Goal: Task Accomplishment & Management: Complete application form

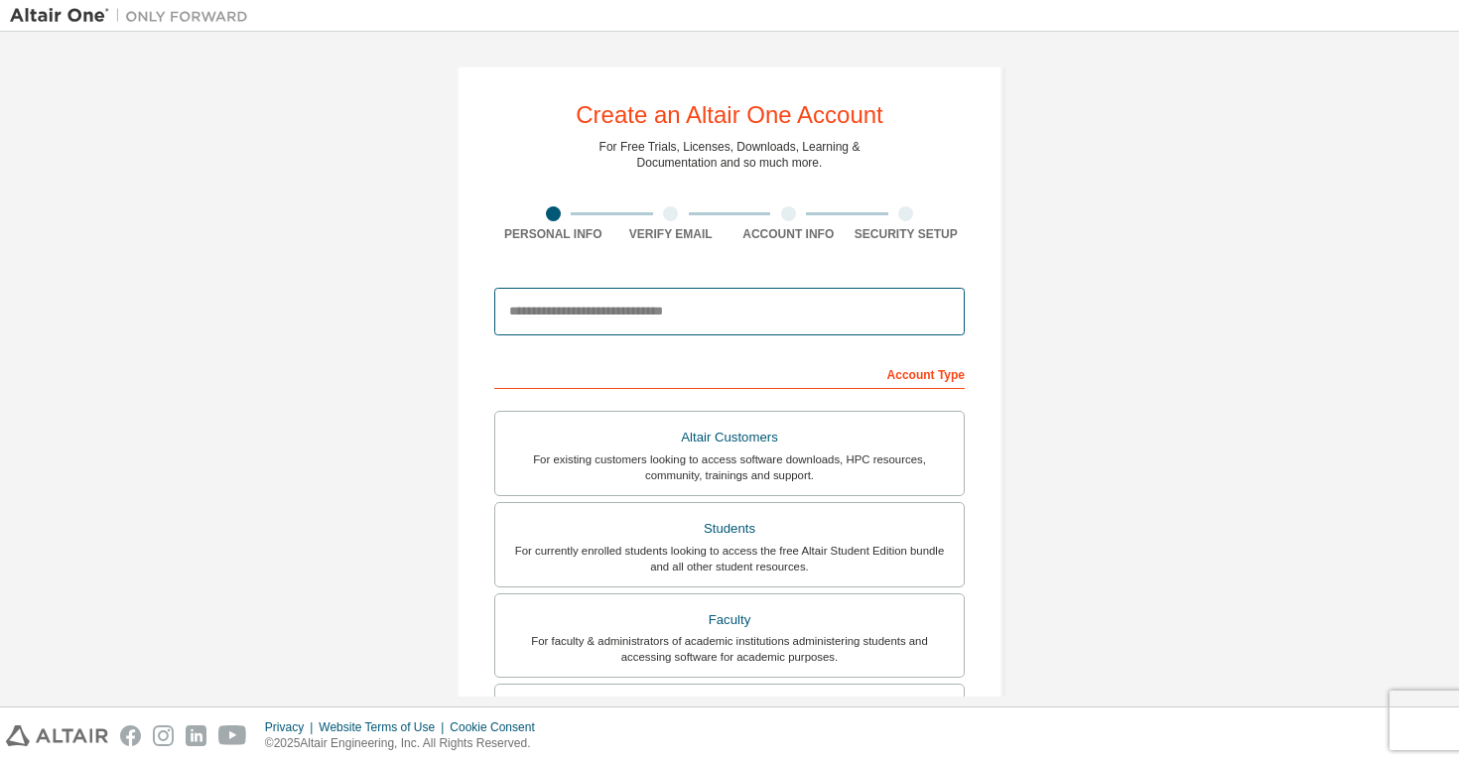
click at [577, 320] on input "email" at bounding box center [729, 312] width 470 height 48
click at [545, 309] on input "email" at bounding box center [729, 312] width 470 height 48
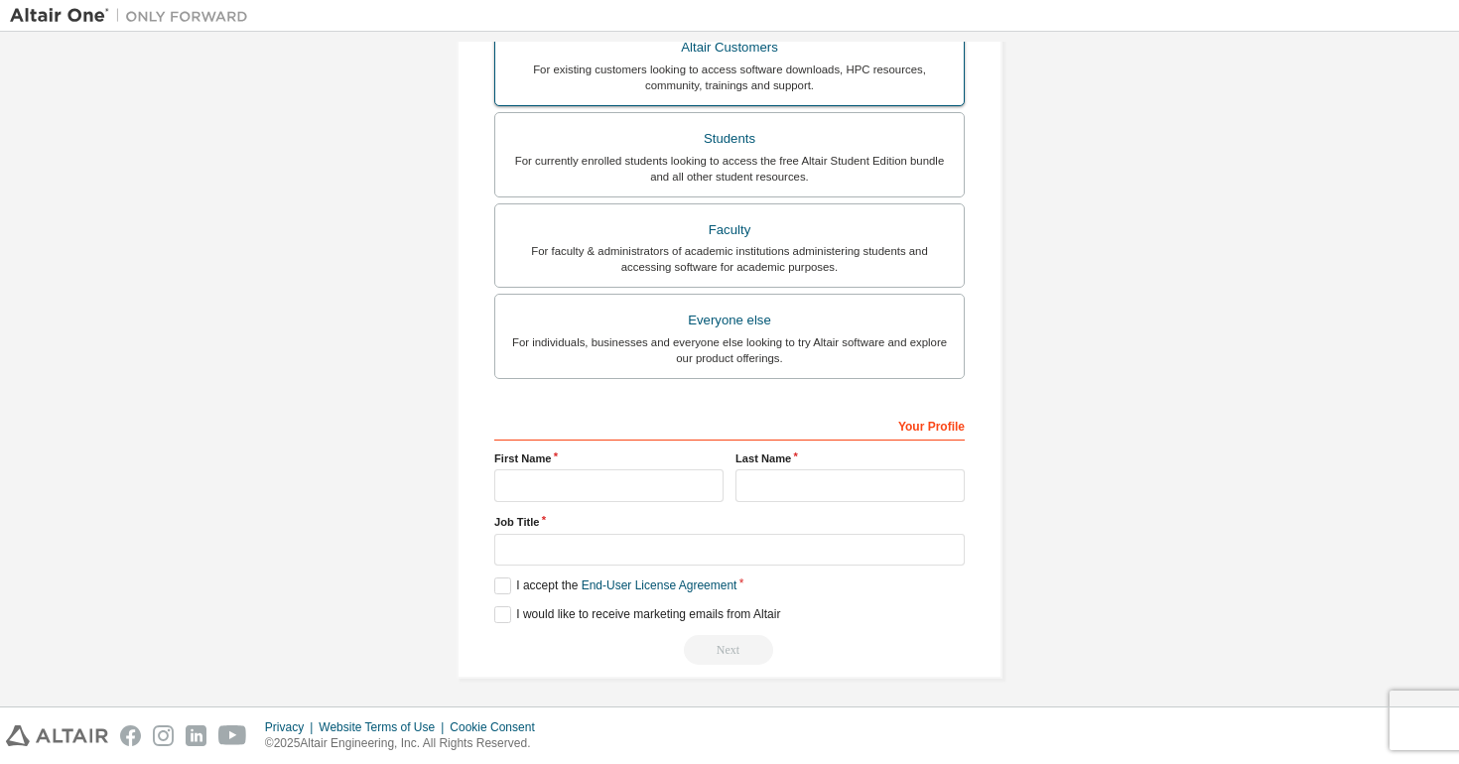
scroll to position [396, 0]
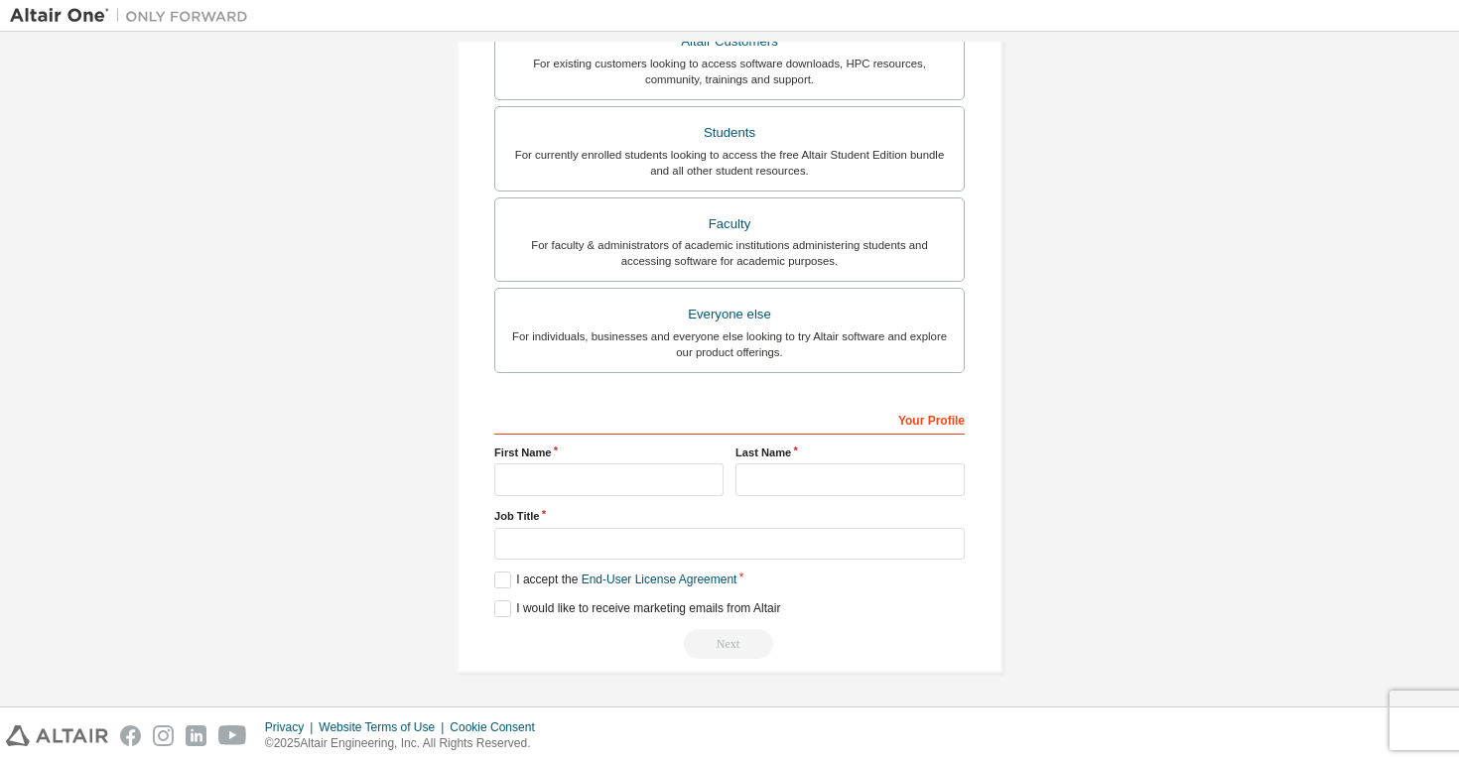
type input "**********"
click at [648, 476] on input "text" at bounding box center [608, 479] width 229 height 33
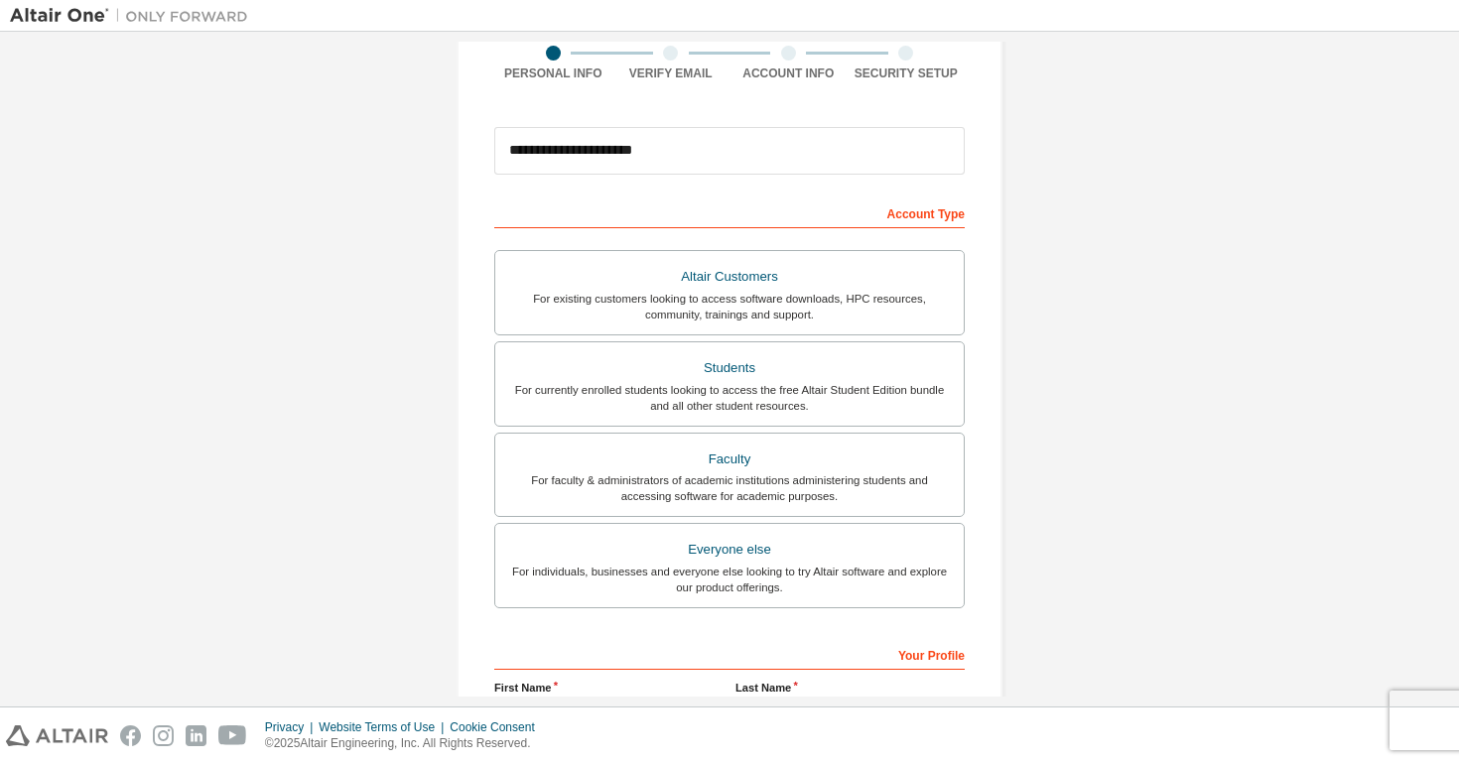
scroll to position [214, 0]
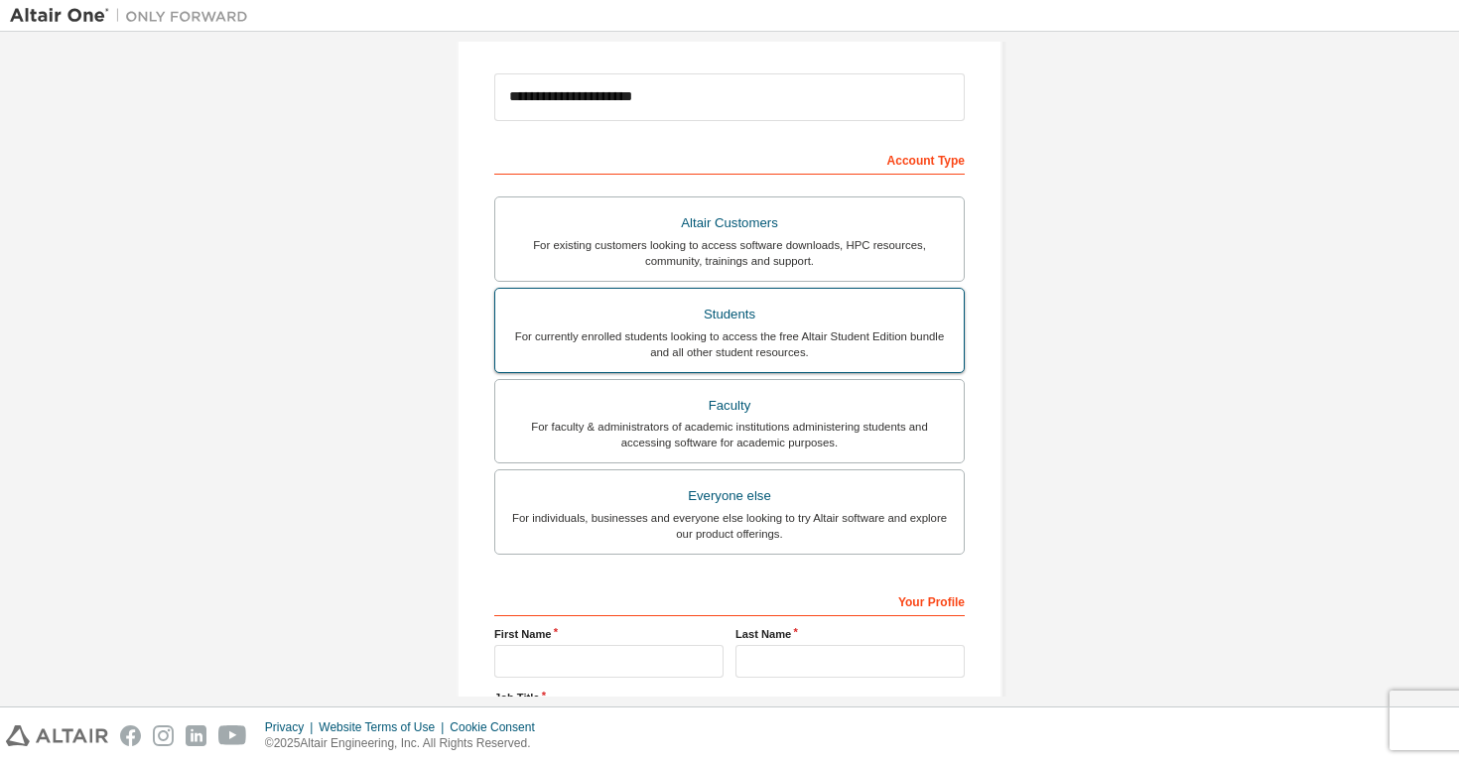
click at [681, 326] on div "Students" at bounding box center [729, 315] width 445 height 28
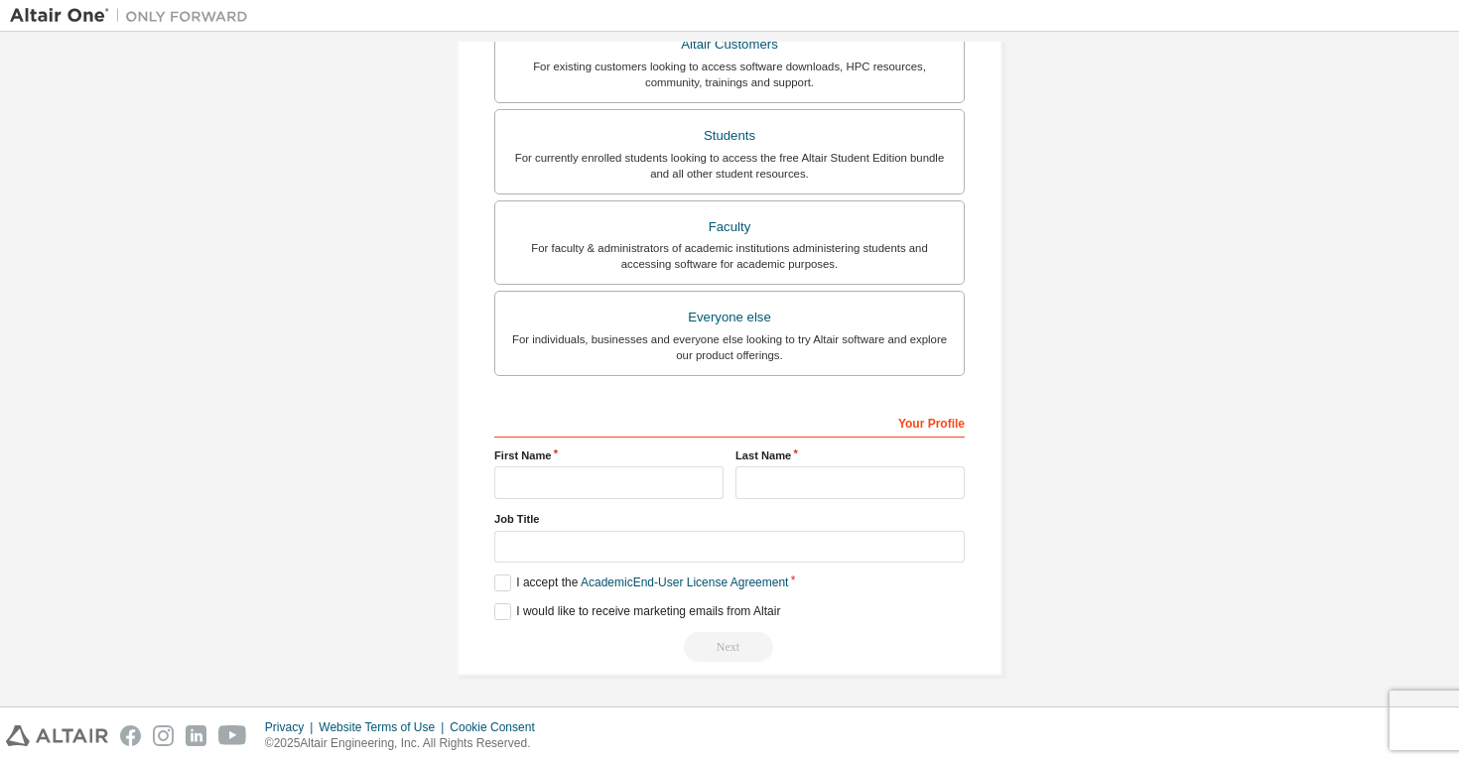
scroll to position [396, 0]
click at [527, 478] on input "text" at bounding box center [608, 479] width 229 height 33
type input "**********"
click at [809, 477] on input "text" at bounding box center [849, 479] width 229 height 33
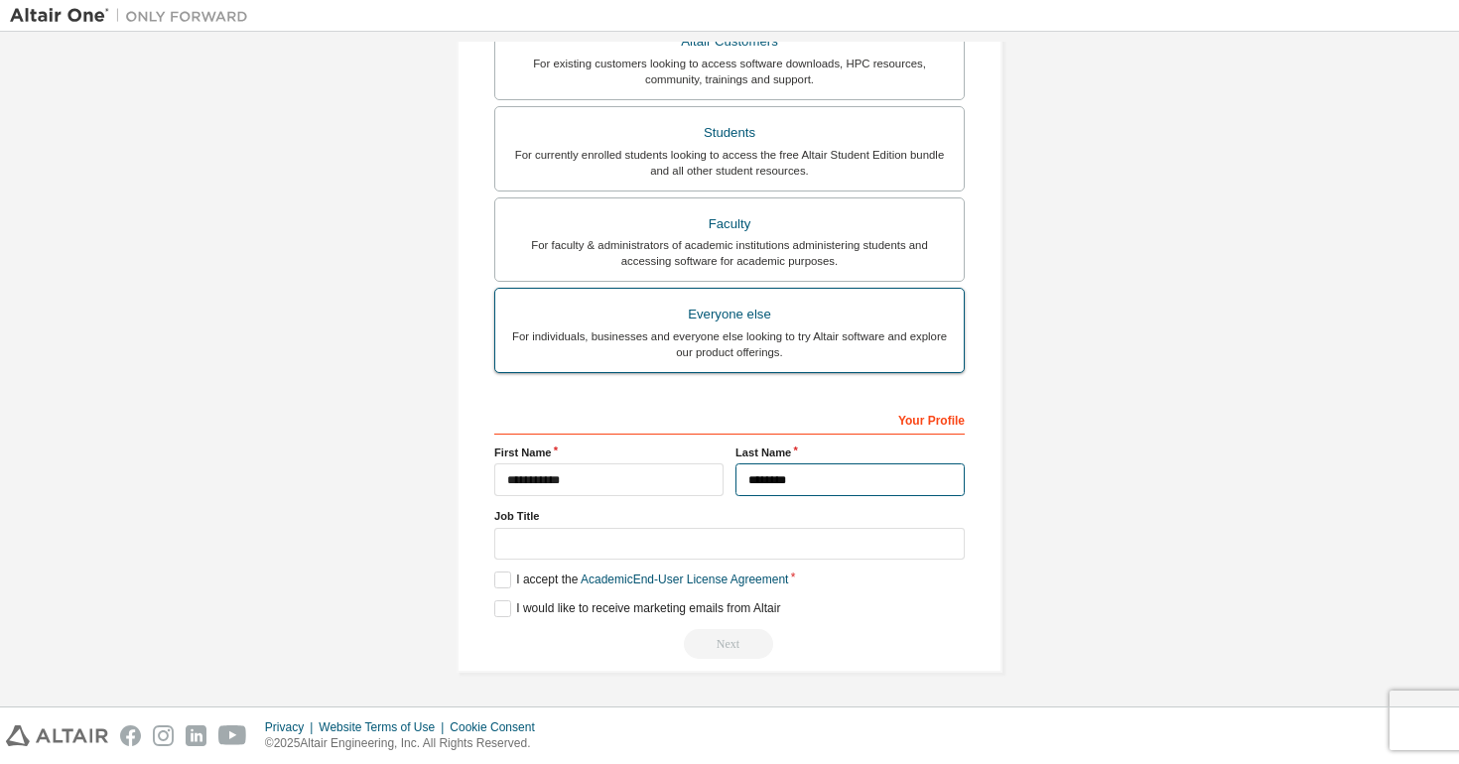
type input "********"
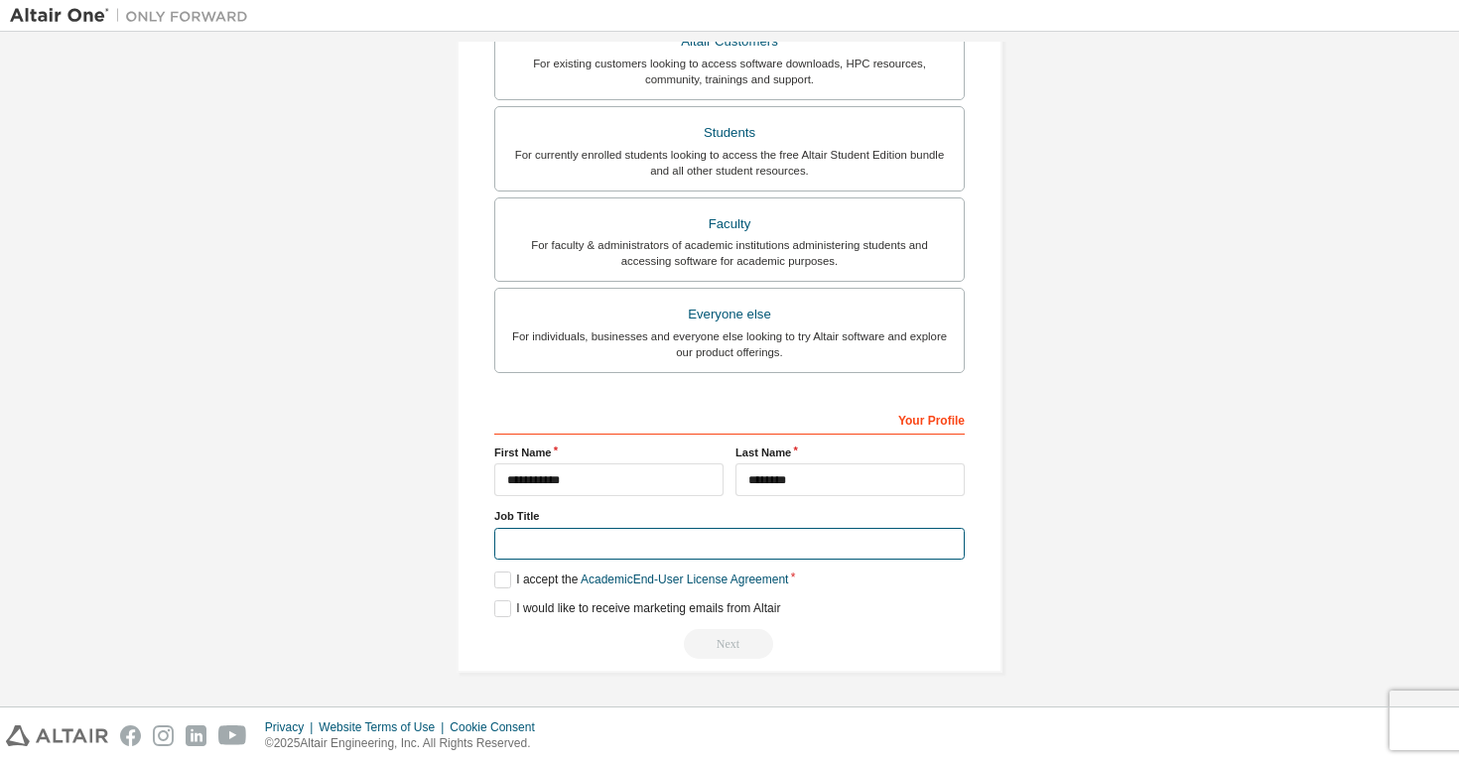
click at [657, 542] on input "text" at bounding box center [729, 544] width 470 height 33
type input "*******"
click at [501, 581] on label "I accept the Academic End-User License Agreement" at bounding box center [641, 580] width 294 height 17
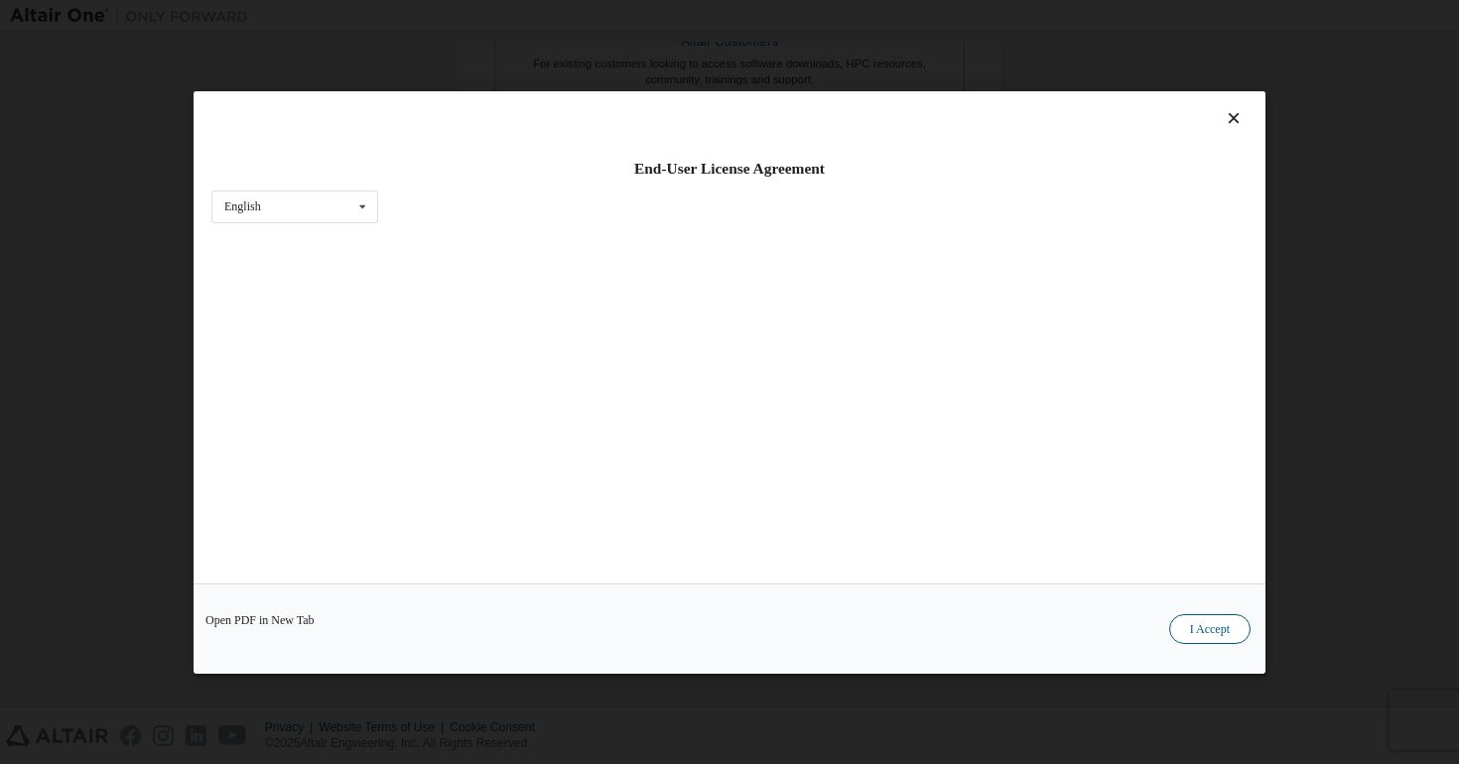
click at [1205, 623] on button "I Accept" at bounding box center [1209, 629] width 81 height 30
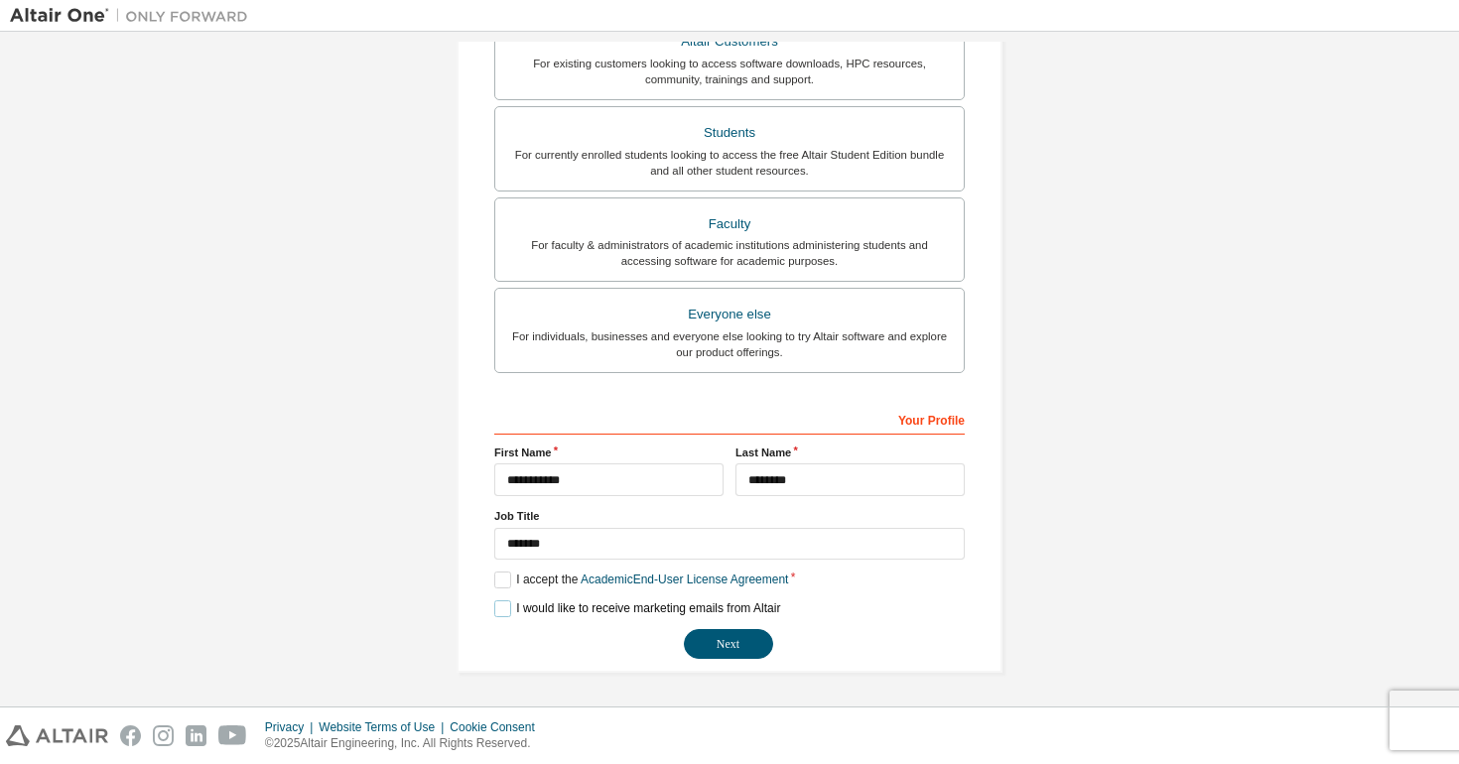
click at [502, 612] on label "I would like to receive marketing emails from Altair" at bounding box center [637, 608] width 286 height 17
click at [496, 600] on label "I would like to receive marketing emails from Altair" at bounding box center [637, 608] width 286 height 17
click at [738, 644] on button "Next" at bounding box center [728, 644] width 89 height 30
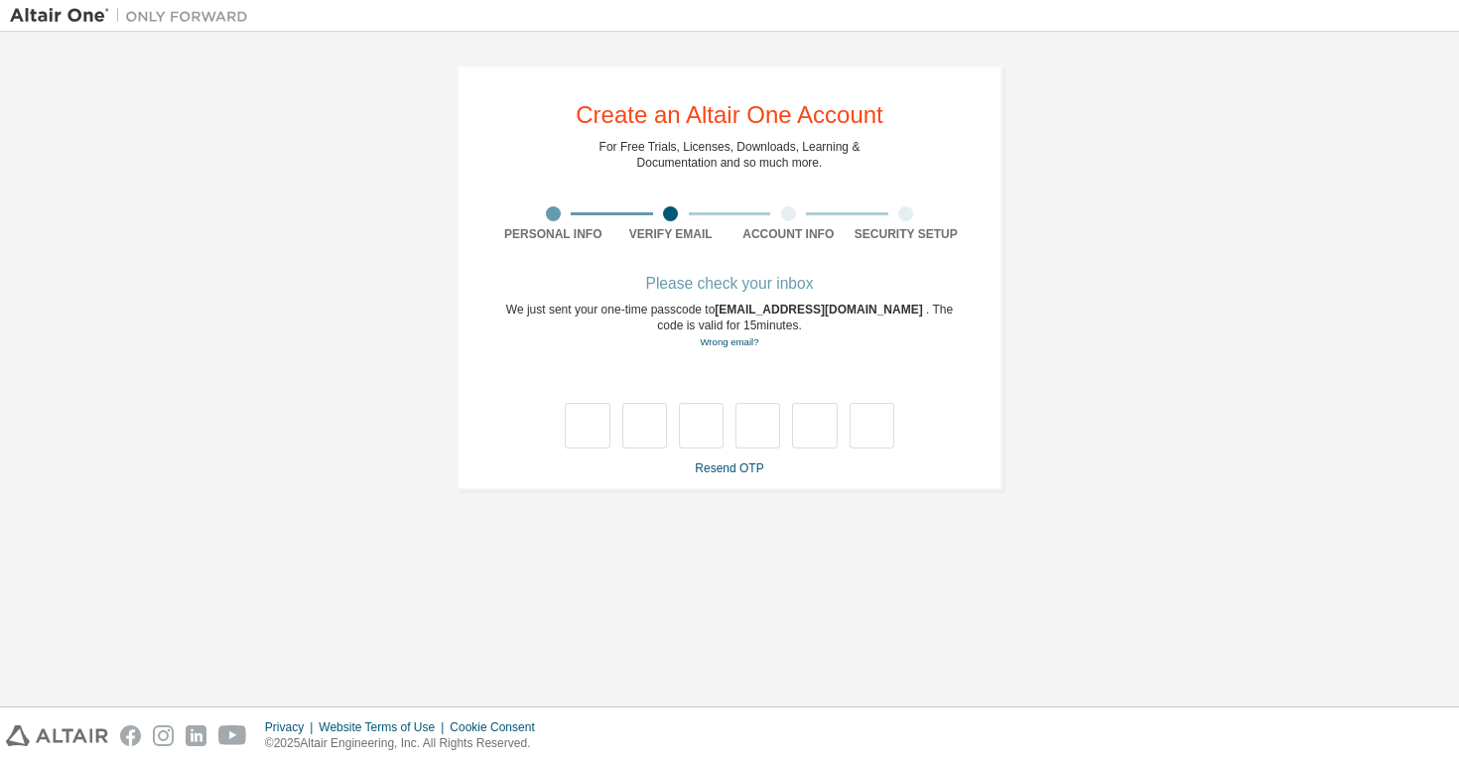
scroll to position [0, 0]
type input "*"
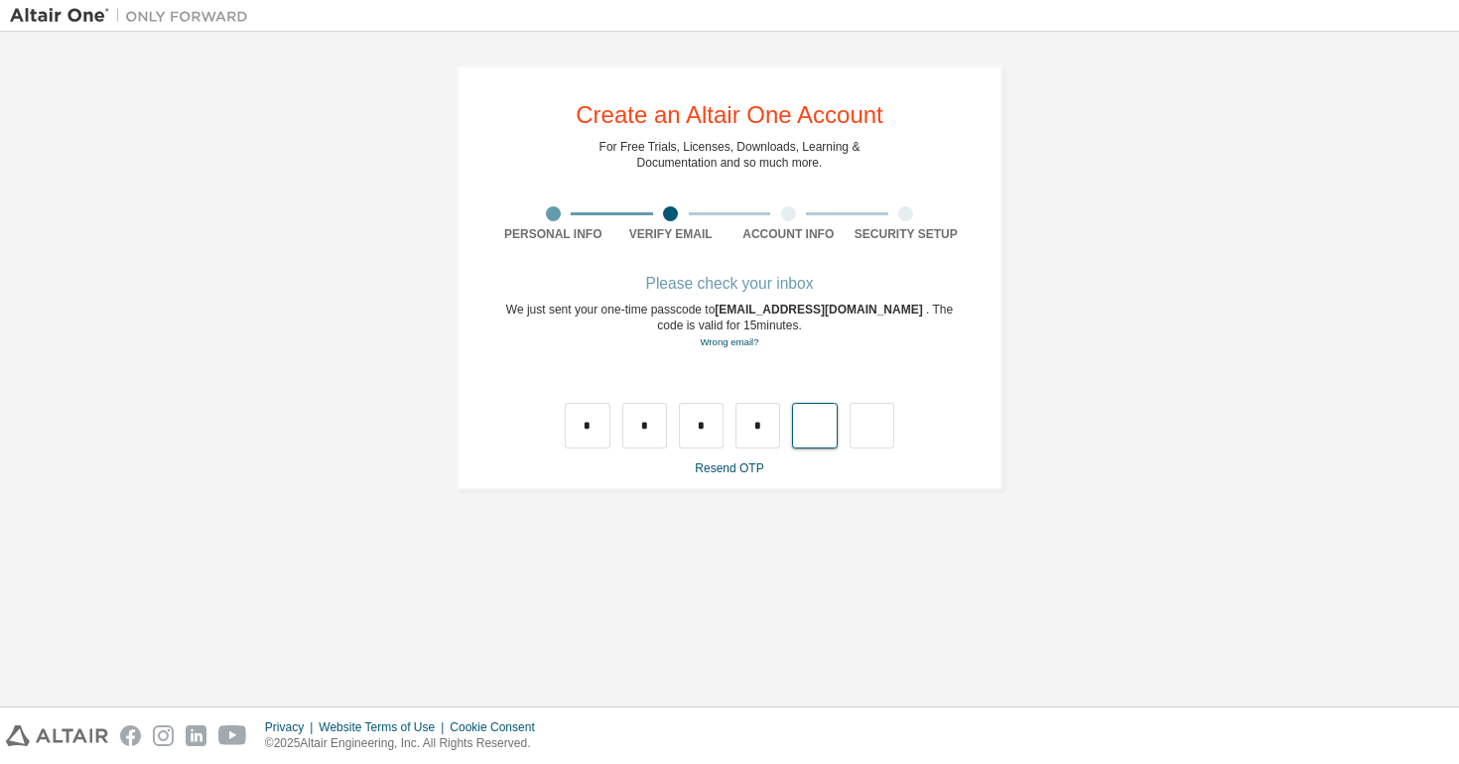
type input "*"
